Goal: Task Accomplishment & Management: Complete application form

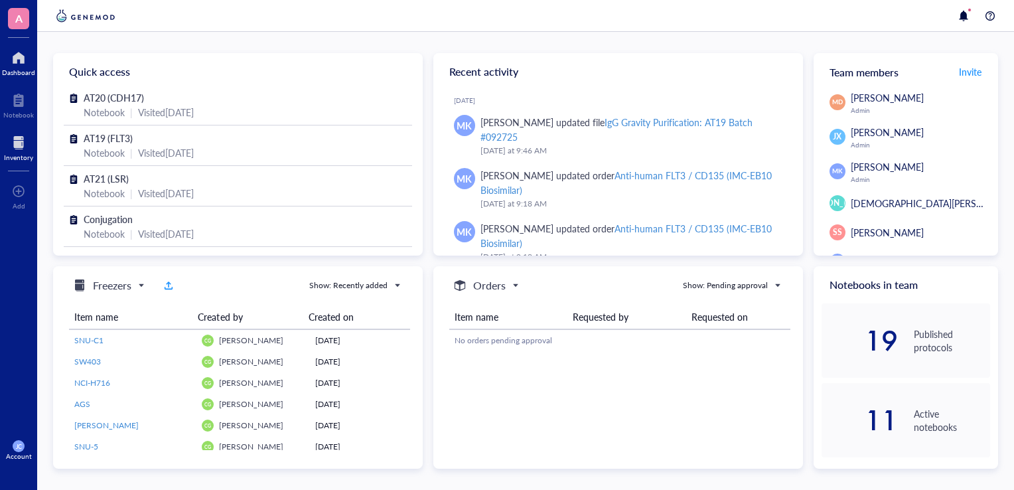
click at [7, 140] on div at bounding box center [18, 142] width 29 height 21
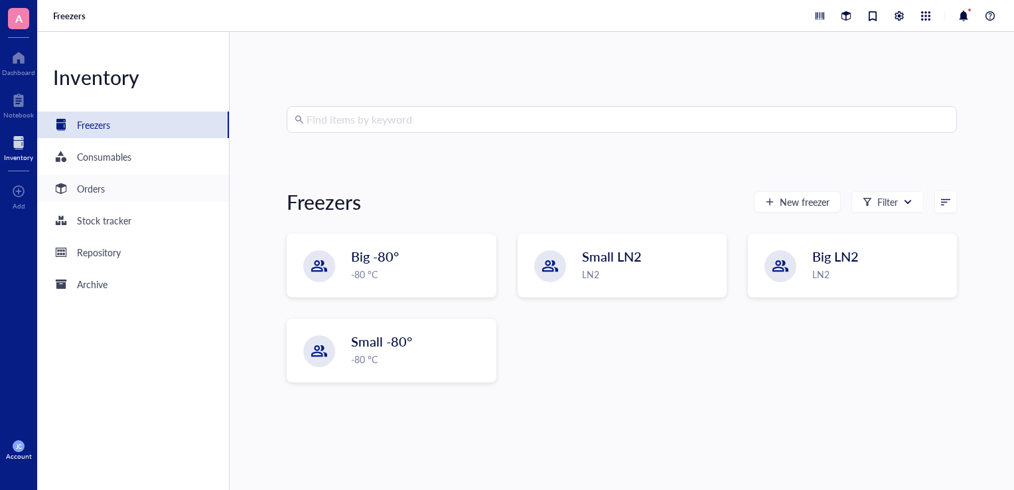
click at [104, 192] on div "Orders" at bounding box center [91, 188] width 28 height 15
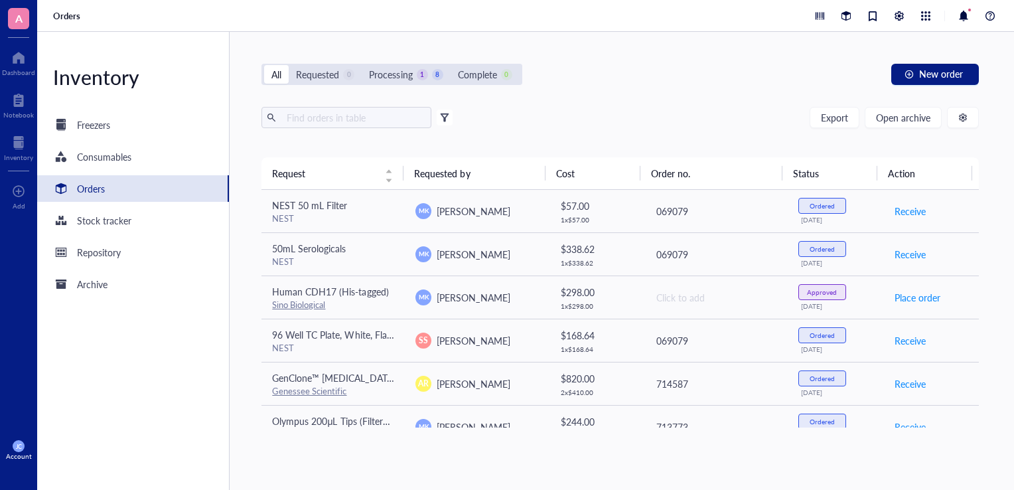
click at [906, 86] on div "All Requested 0 Processing 1 8 Complete 0 New order Export Open archive Filter …" at bounding box center [620, 261] width 781 height 458
click at [913, 81] on button "New order" at bounding box center [935, 74] width 88 height 21
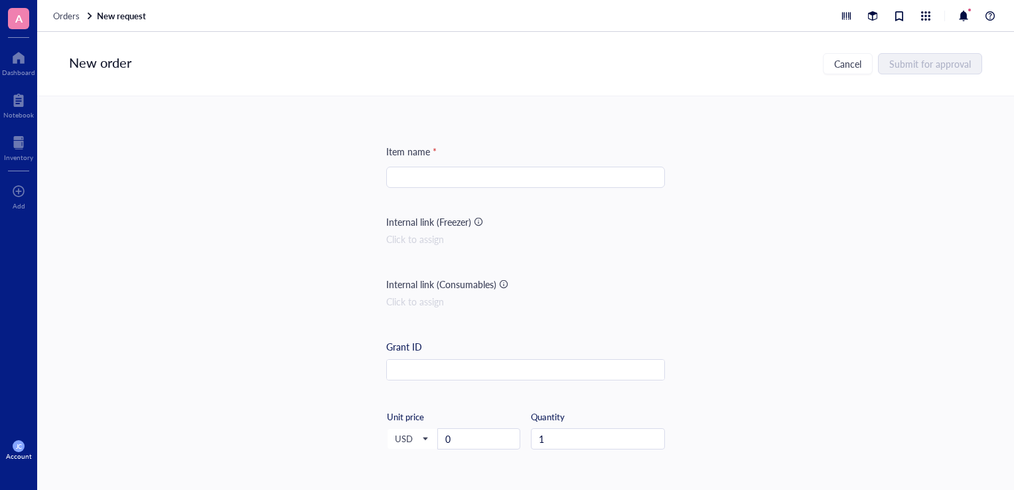
click at [582, 170] on input "search" at bounding box center [525, 177] width 263 height 20
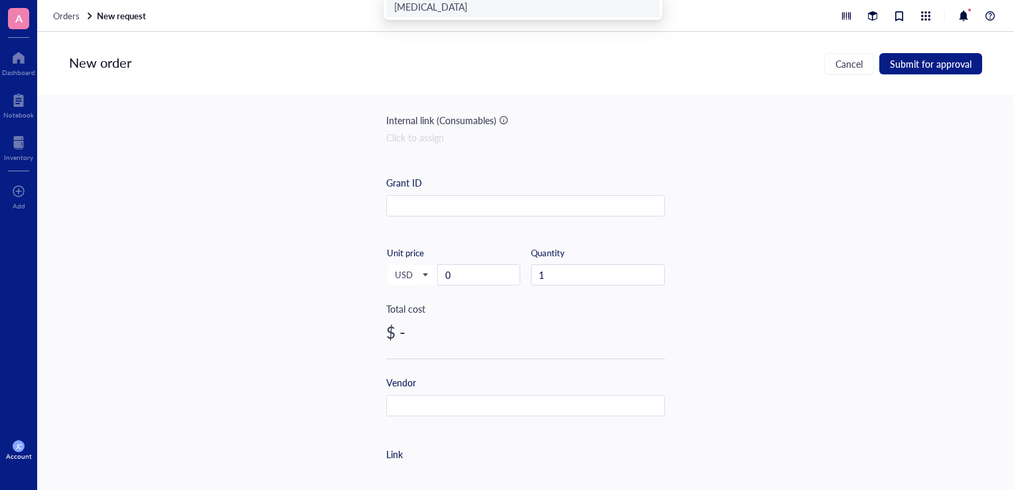
scroll to position [199, 0]
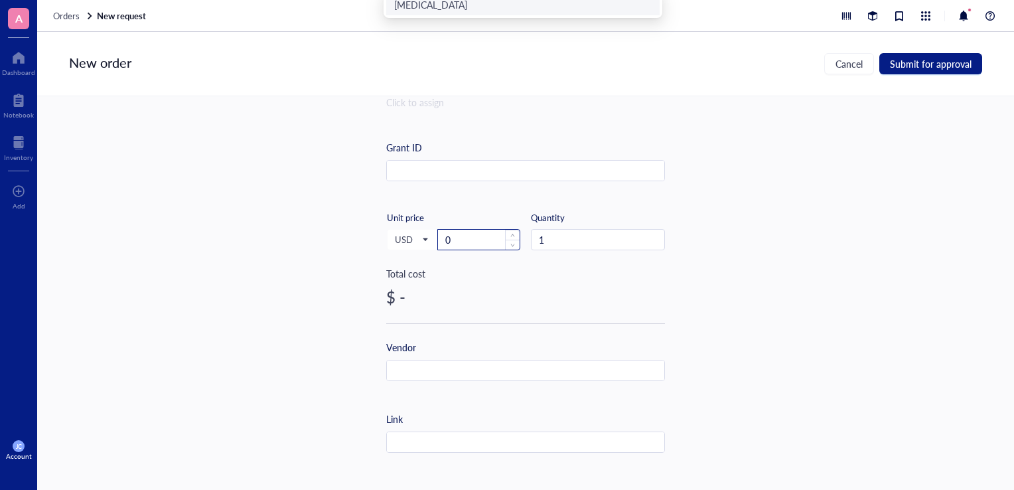
type input "[MEDICAL_DATA]"
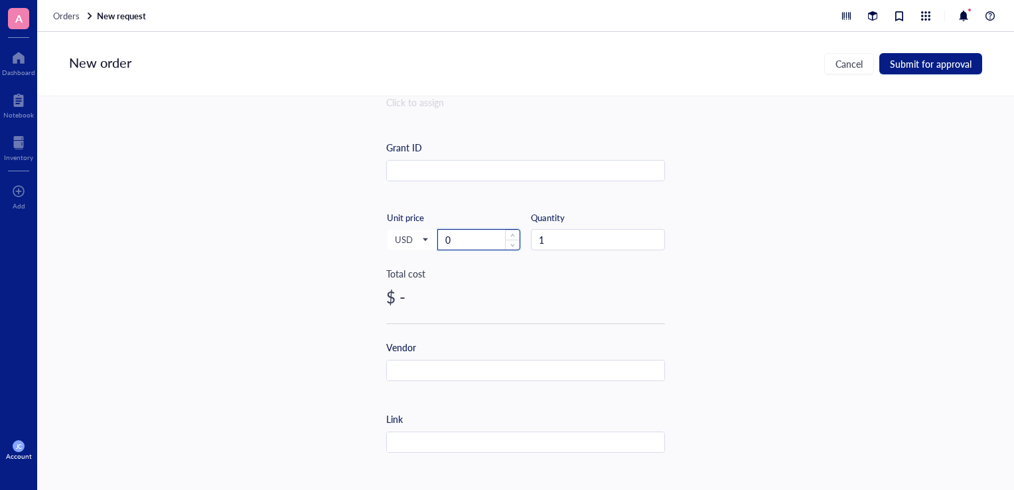
drag, startPoint x: 500, startPoint y: 234, endPoint x: 441, endPoint y: 238, distance: 59.2
click at [441, 238] on input "0" at bounding box center [479, 240] width 82 height 20
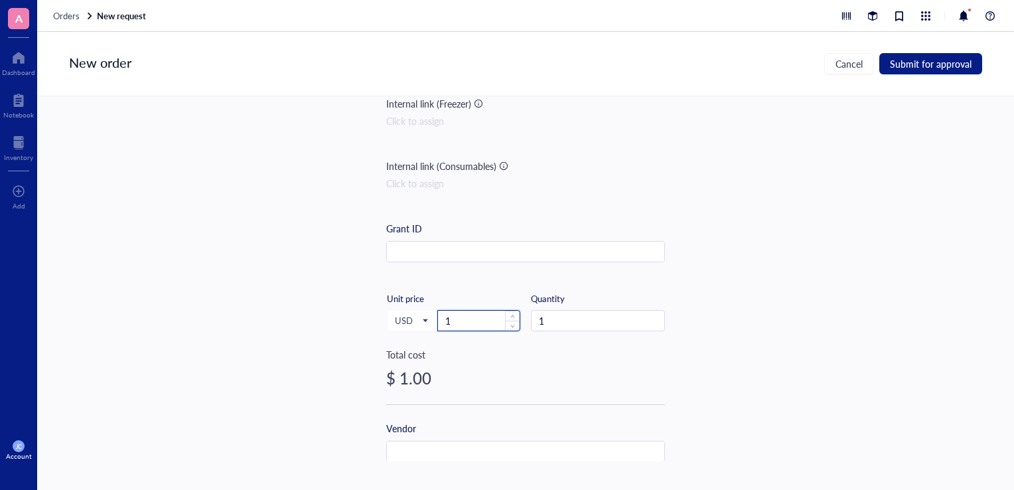
click at [477, 317] on input "1" at bounding box center [479, 321] width 82 height 20
click at [475, 318] on input "12" at bounding box center [479, 321] width 82 height 20
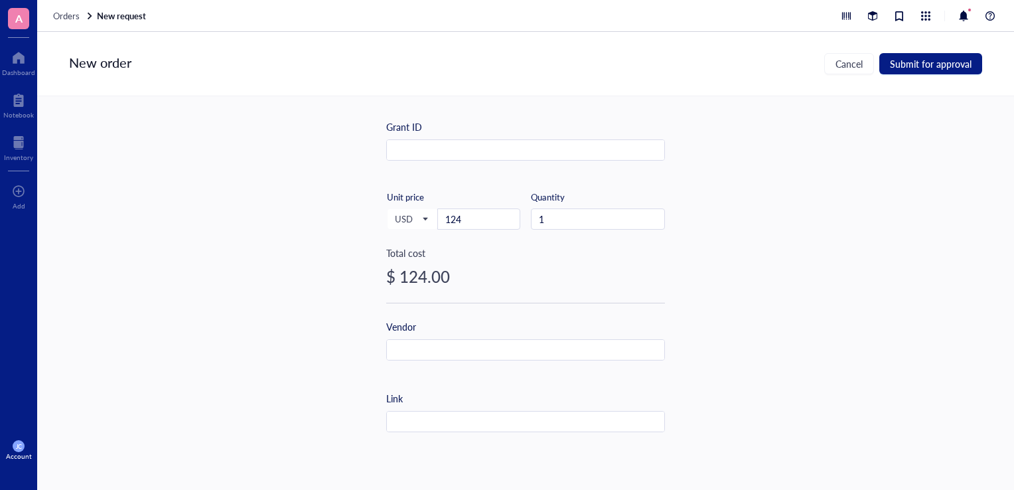
scroll to position [251, 0]
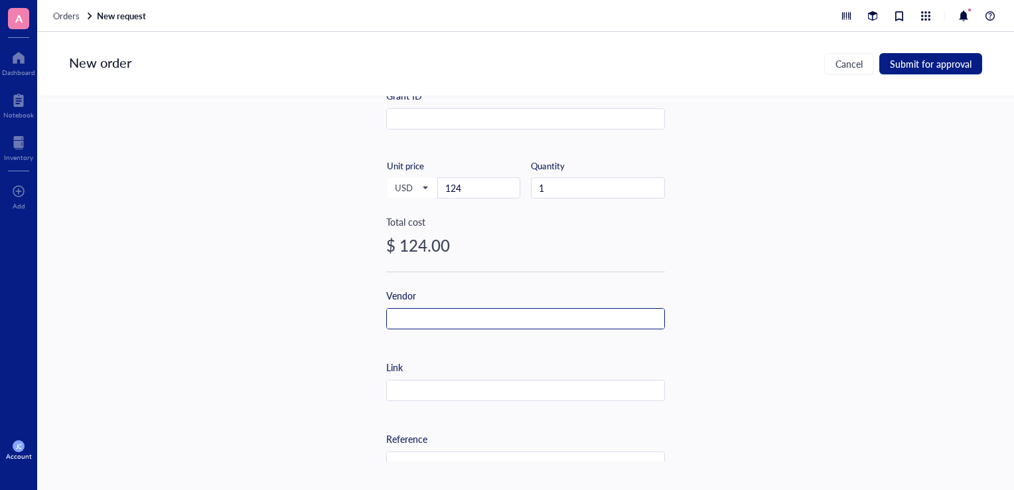
click at [575, 309] on input "text" at bounding box center [525, 319] width 277 height 21
click at [557, 311] on input "S" at bounding box center [525, 319] width 277 height 21
click at [414, 324] on input "Si" at bounding box center [525, 319] width 277 height 21
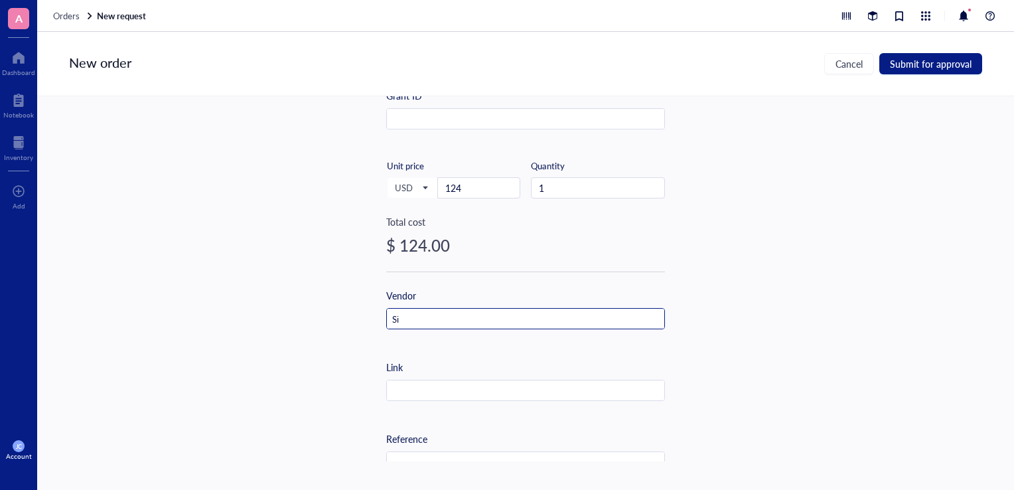
click at [387, 320] on input "Si" at bounding box center [525, 319] width 277 height 21
click at [400, 317] on input "Si" at bounding box center [525, 319] width 277 height 21
click at [400, 317] on input "Sig" at bounding box center [525, 319] width 277 height 21
click at [403, 320] on input "Sigm" at bounding box center [525, 319] width 277 height 21
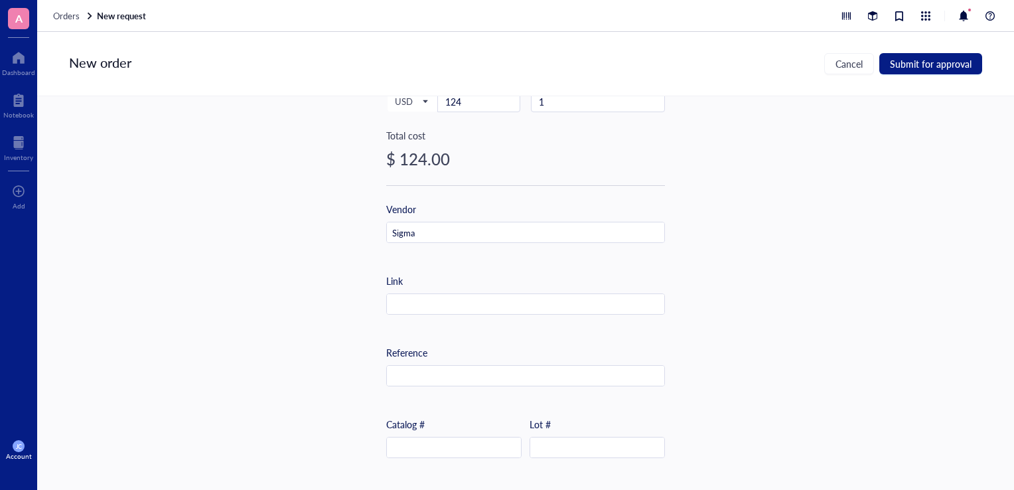
scroll to position [334, 0]
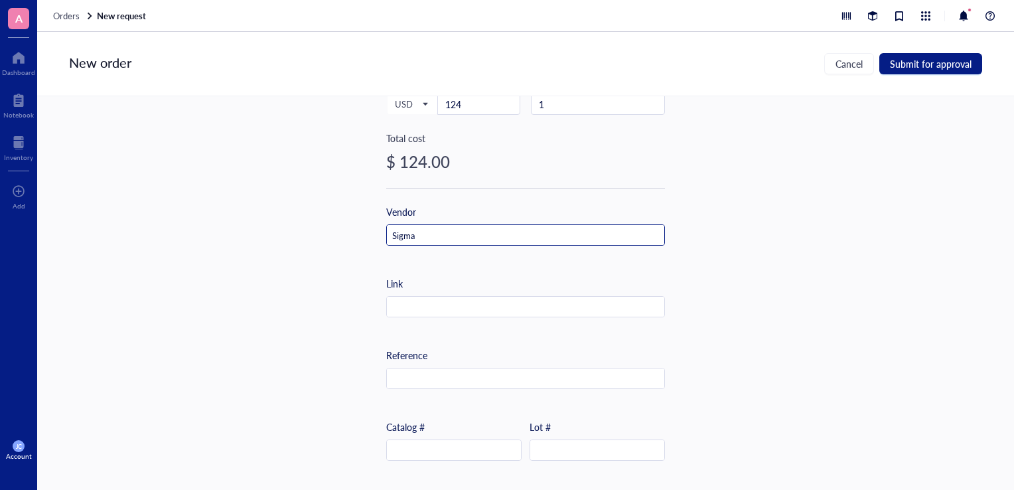
click at [441, 235] on input "Sigma" at bounding box center [525, 235] width 277 height 21
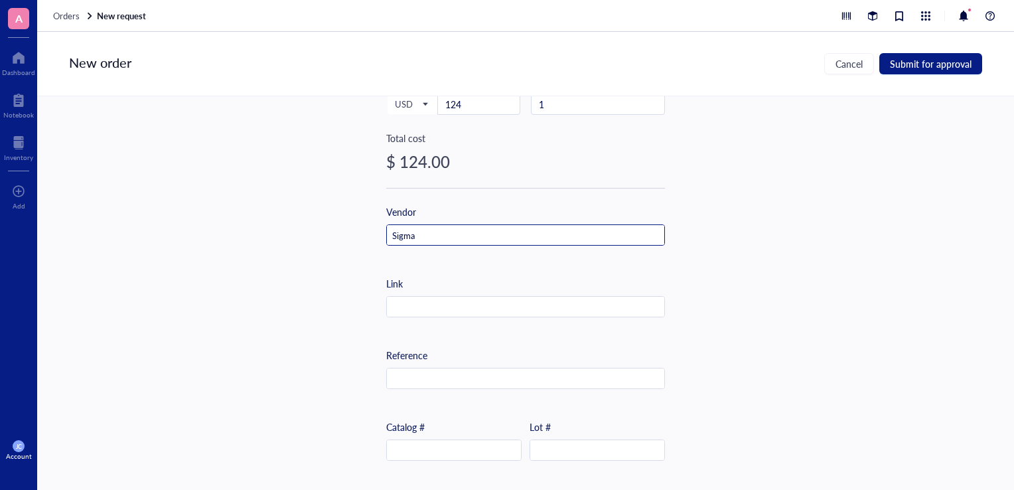
click at [441, 235] on input "Sigma" at bounding box center [525, 235] width 277 height 21
click at [440, 236] on input "Sigma" at bounding box center [525, 235] width 277 height 21
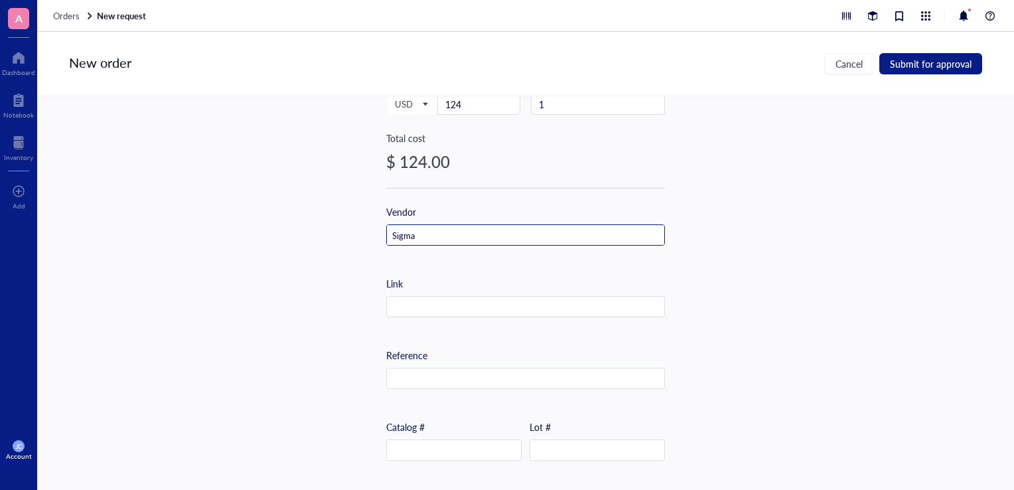
click at [440, 236] on input "Sigma" at bounding box center [525, 235] width 277 height 21
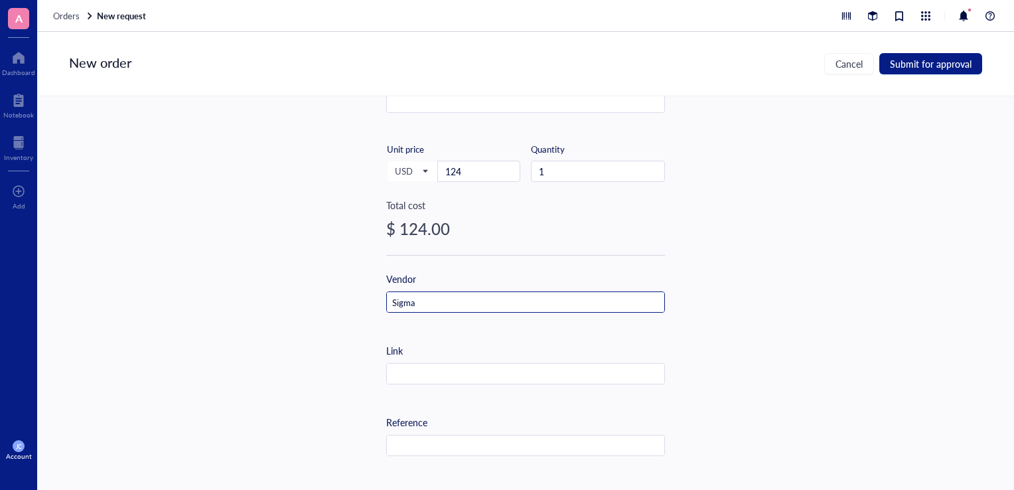
scroll to position [265, 0]
click at [431, 308] on input "Sigma" at bounding box center [525, 304] width 277 height 21
click at [431, 308] on input "Sigma A" at bounding box center [525, 304] width 277 height 21
click at [541, 370] on input "text" at bounding box center [525, 376] width 277 height 21
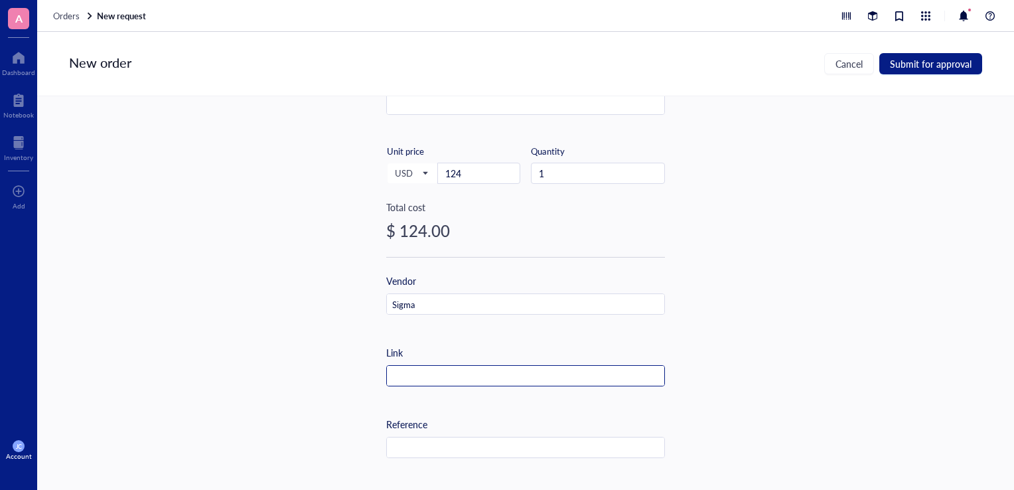
paste input "[URL][DOMAIN_NAME]"
type input "[URL][DOMAIN_NAME]"
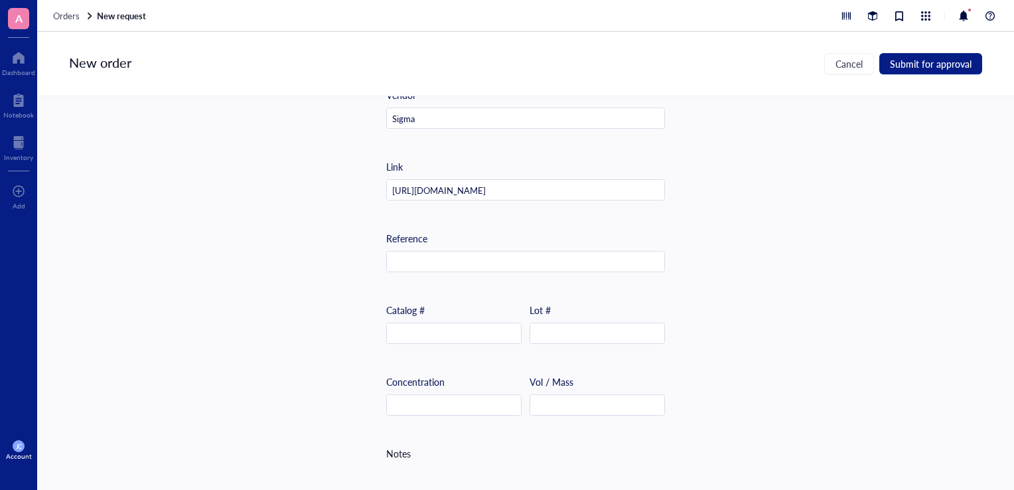
scroll to position [464, 0]
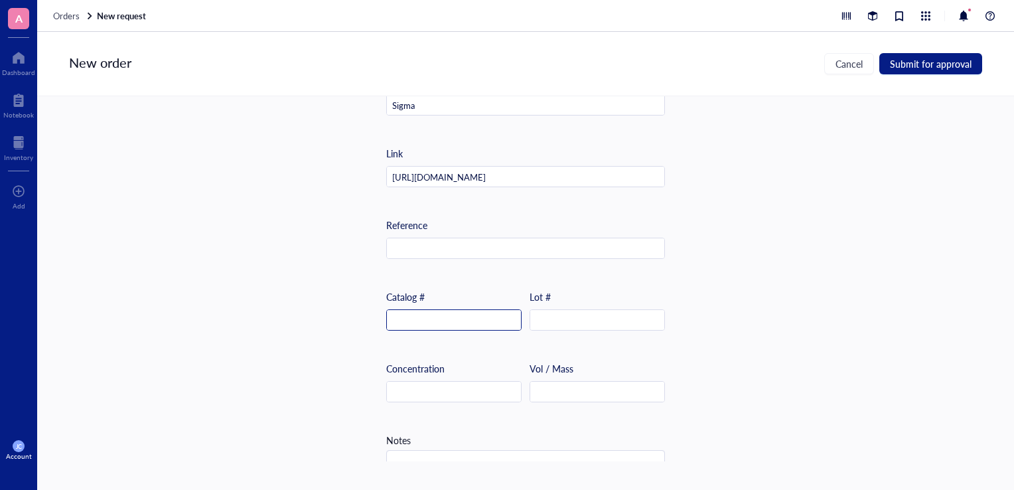
click at [485, 320] on input "text" at bounding box center [454, 320] width 134 height 21
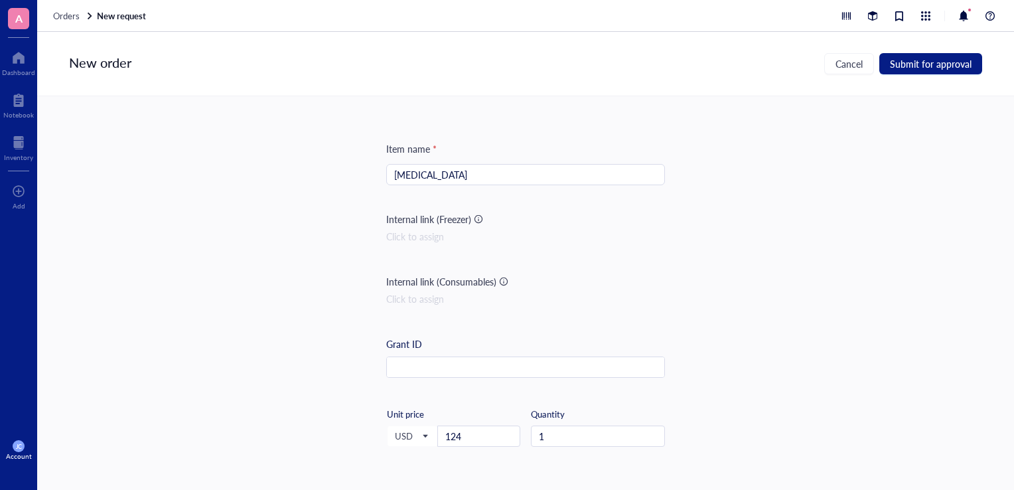
scroll to position [0, 0]
click at [934, 69] on span "Submit for approval" at bounding box center [931, 63] width 82 height 11
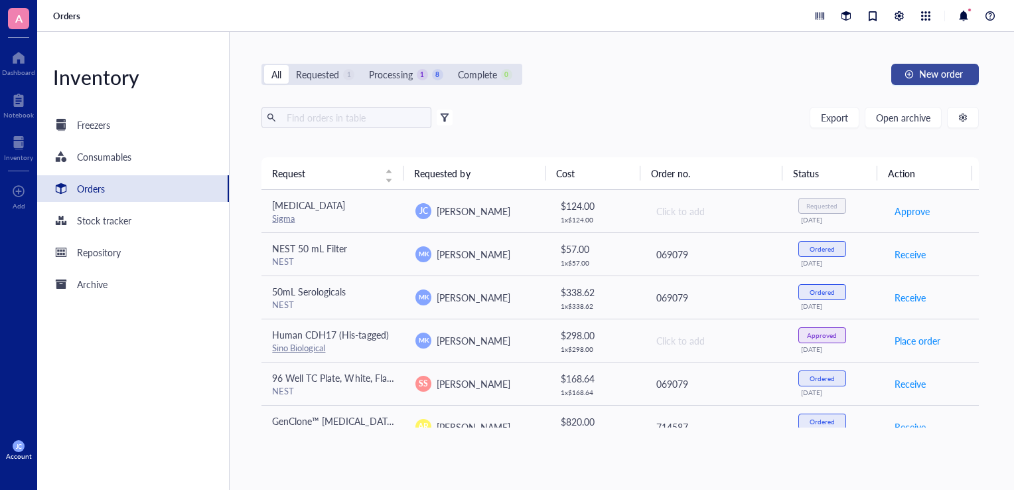
click at [912, 76] on div "button" at bounding box center [908, 74] width 9 height 9
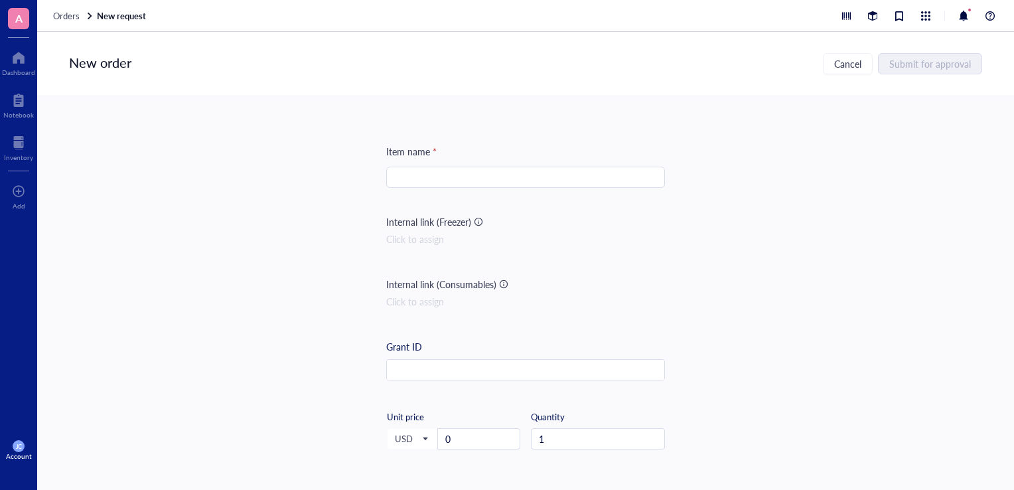
click at [557, 174] on input "search" at bounding box center [525, 177] width 263 height 20
type input "D"
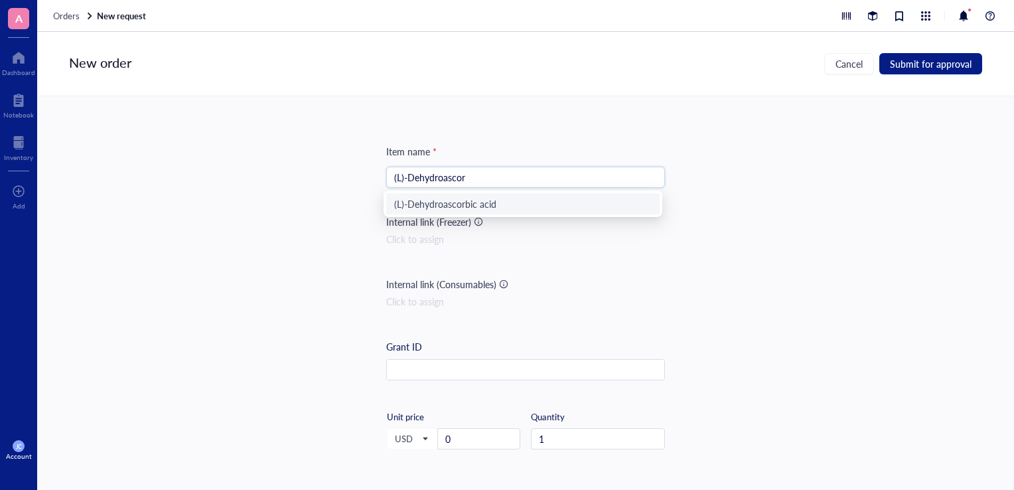
click at [573, 198] on div "(L)-Dehydroascorbic acid" at bounding box center [522, 203] width 257 height 15
type input "(L)-Dehydroascorbic acid"
click at [656, 150] on div at bounding box center [657, 152] width 9 height 9
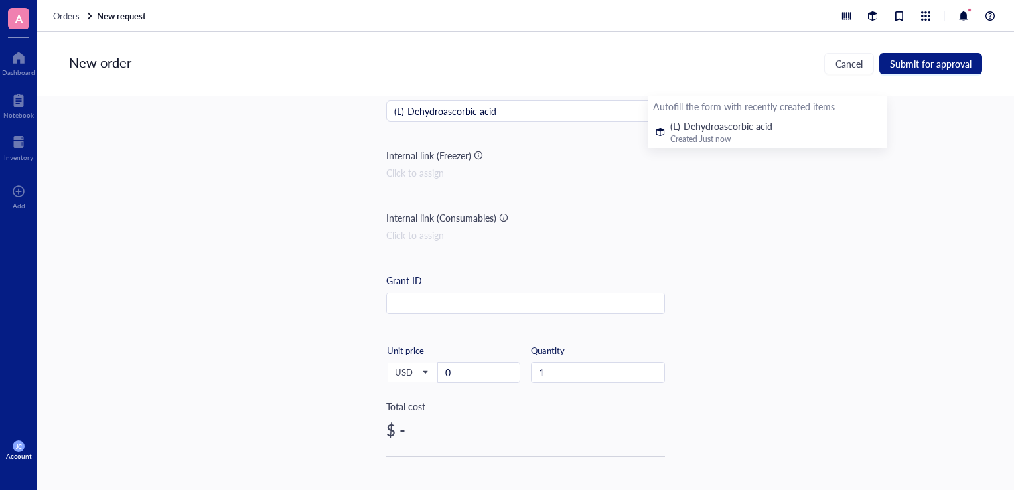
scroll to position [133, 0]
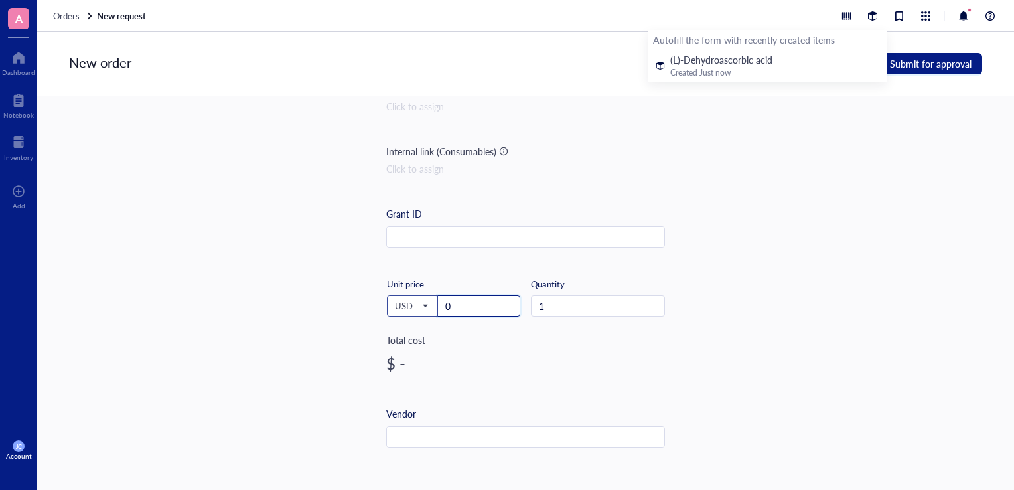
drag, startPoint x: 466, startPoint y: 309, endPoint x: 423, endPoint y: 307, distance: 43.2
click at [423, 307] on div "USD Unit price 0" at bounding box center [453, 305] width 134 height 54
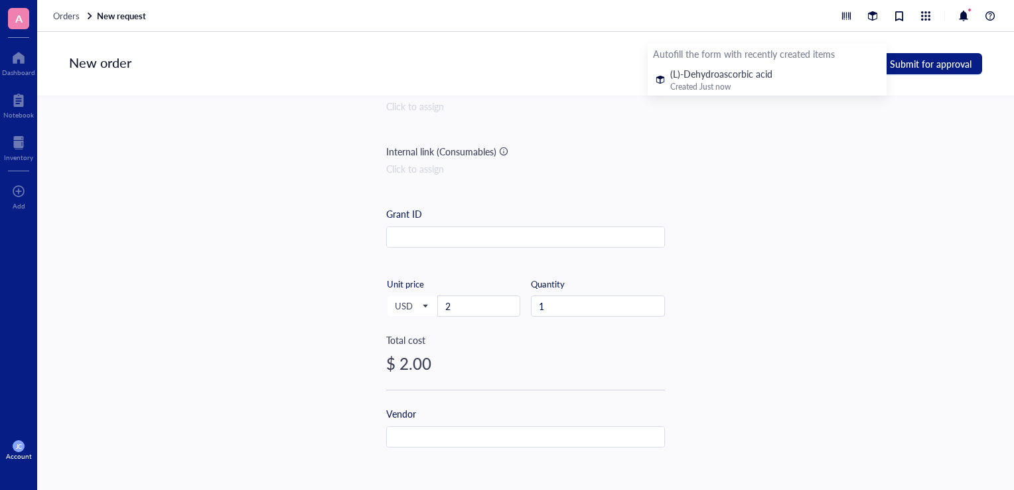
scroll to position [118, 0]
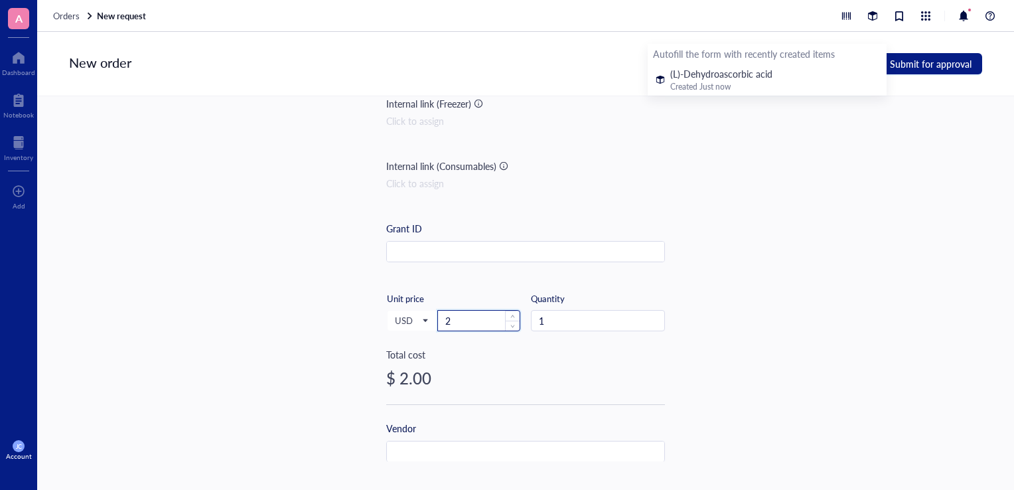
click at [462, 323] on input "2" at bounding box center [479, 321] width 82 height 20
click at [472, 323] on input "1" at bounding box center [479, 321] width 82 height 20
click at [459, 313] on input "18" at bounding box center [479, 321] width 82 height 20
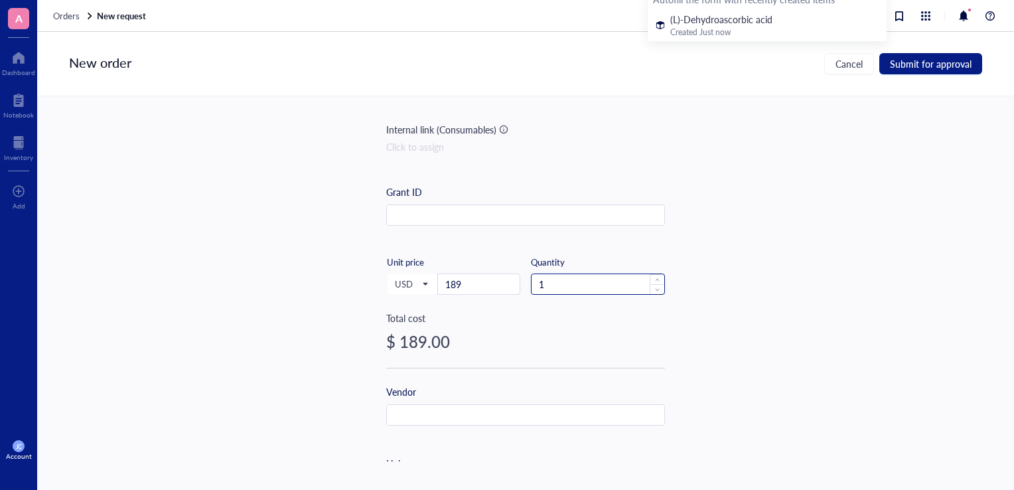
scroll to position [184, 0]
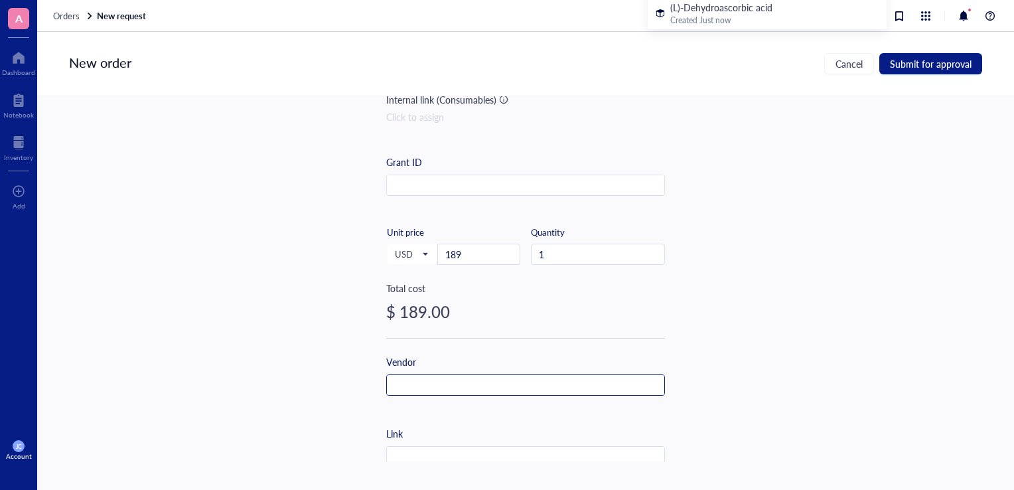
click at [466, 391] on input "text" at bounding box center [525, 385] width 277 height 21
click at [466, 391] on input "S" at bounding box center [525, 385] width 277 height 21
click at [464, 390] on input "Si" at bounding box center [525, 385] width 277 height 21
click at [464, 390] on input "Sig" at bounding box center [525, 385] width 277 height 21
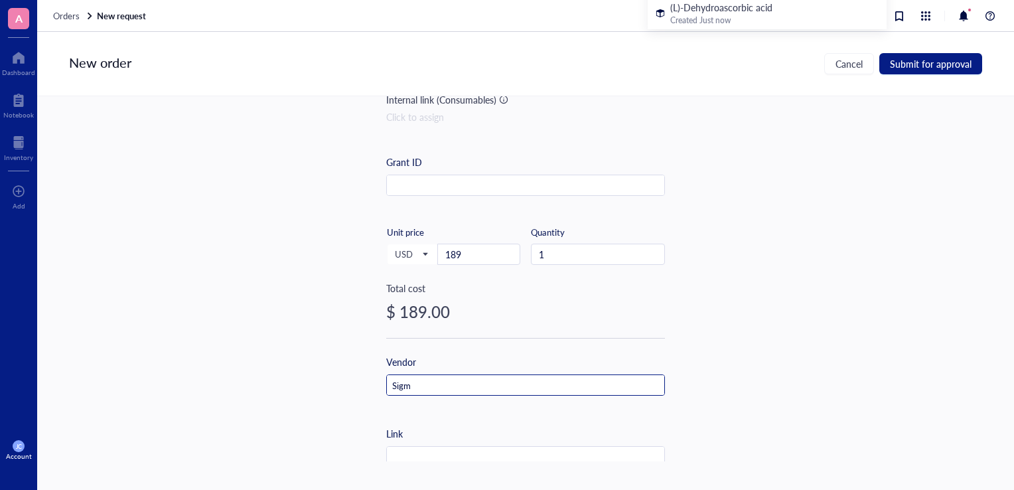
click at [465, 389] on input "Sigm" at bounding box center [525, 385] width 277 height 21
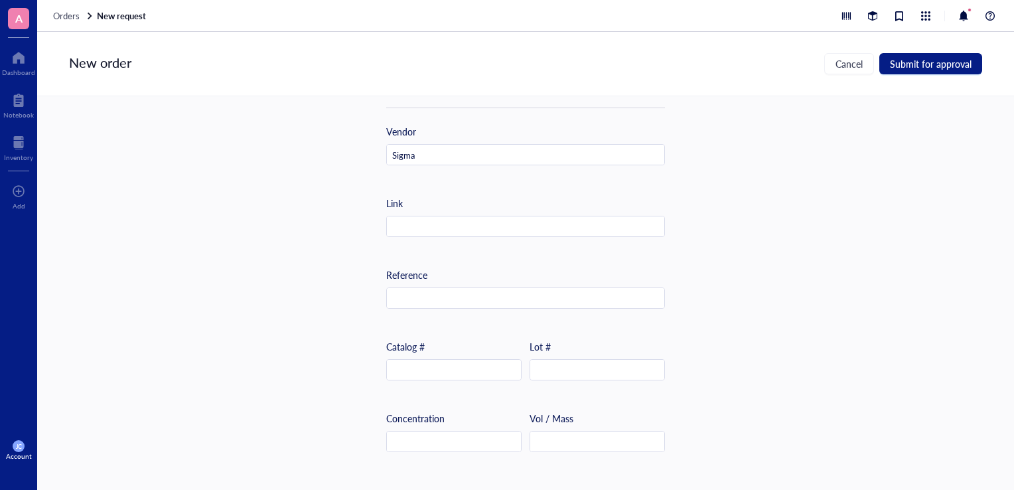
scroll to position [450, 0]
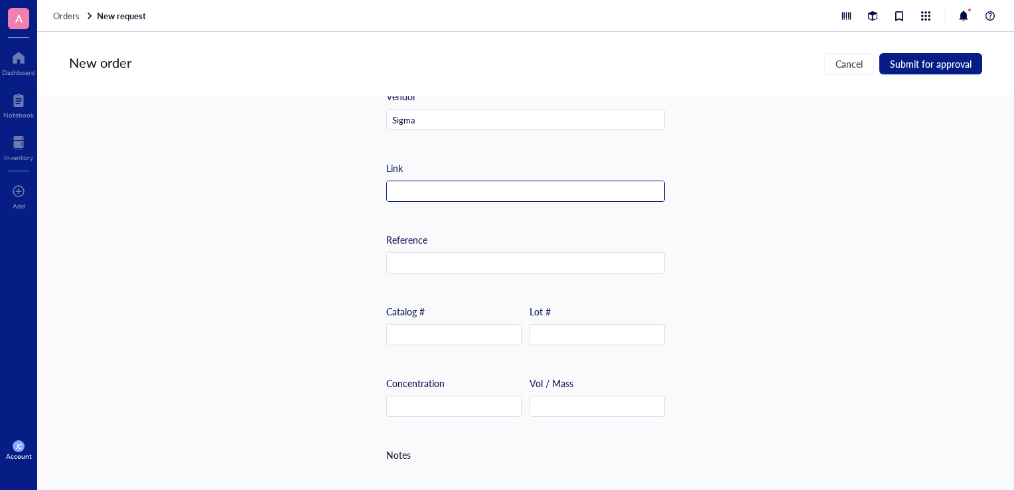
click at [462, 196] on input "text" at bounding box center [525, 191] width 277 height 21
paste input "[URL][DOMAIN_NAME][PERSON_NAME]"
type input "[URL][DOMAIN_NAME][PERSON_NAME]"
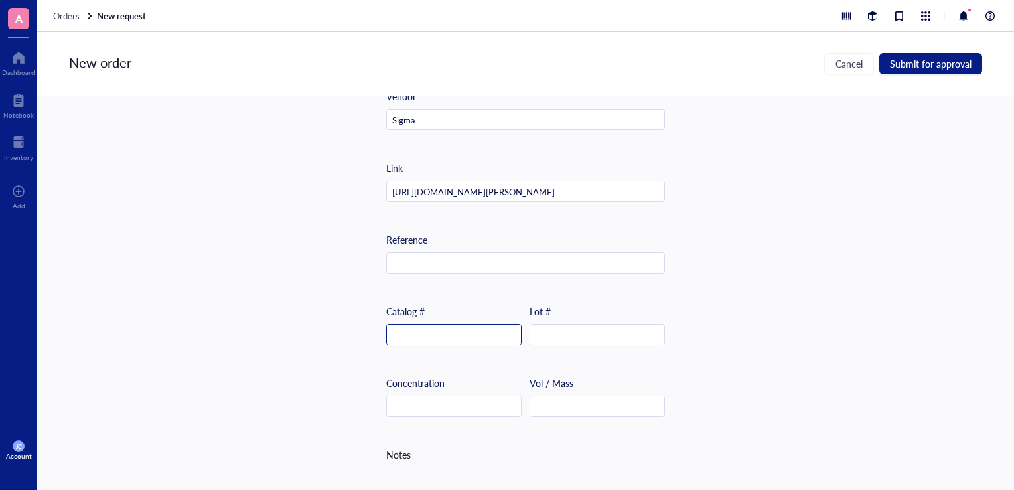
click at [466, 328] on input "text" at bounding box center [454, 334] width 134 height 21
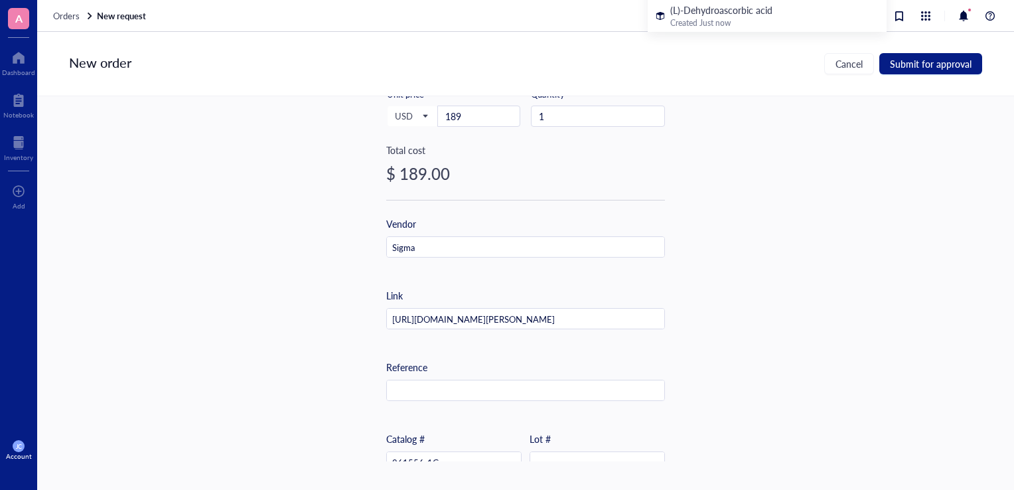
scroll to position [135, 0]
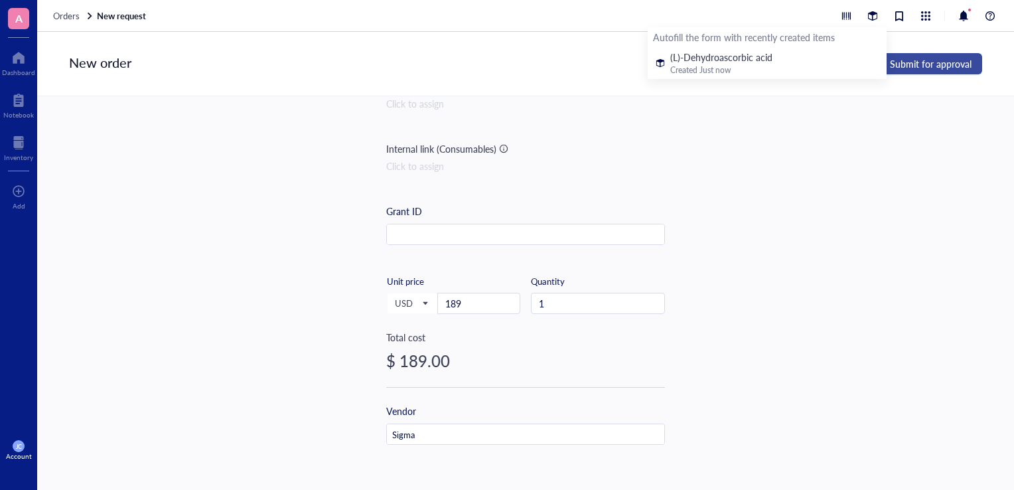
click at [921, 69] on span "Submit for approval" at bounding box center [931, 63] width 82 height 11
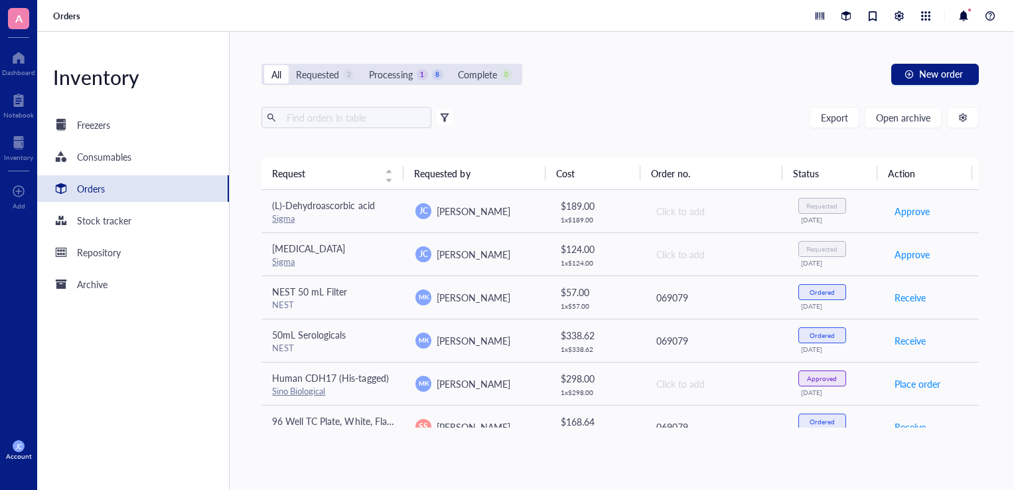
click at [985, 262] on div "All Requested 2 Processing 1 8 Complete 0 New order Export Open archive Filter …" at bounding box center [620, 261] width 781 height 458
